Goal: Information Seeking & Learning: Learn about a topic

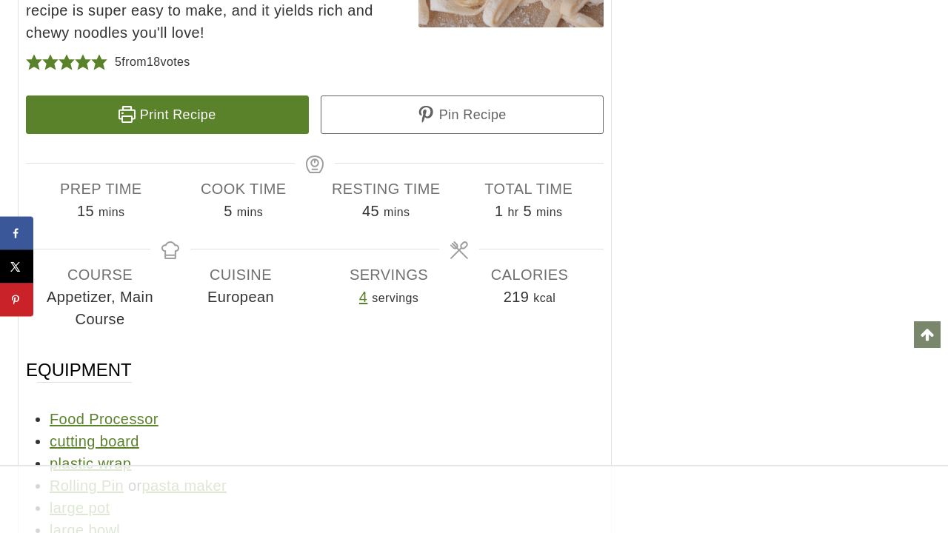
scroll to position [13665, 0]
